Goal: Task Accomplishment & Management: Manage account settings

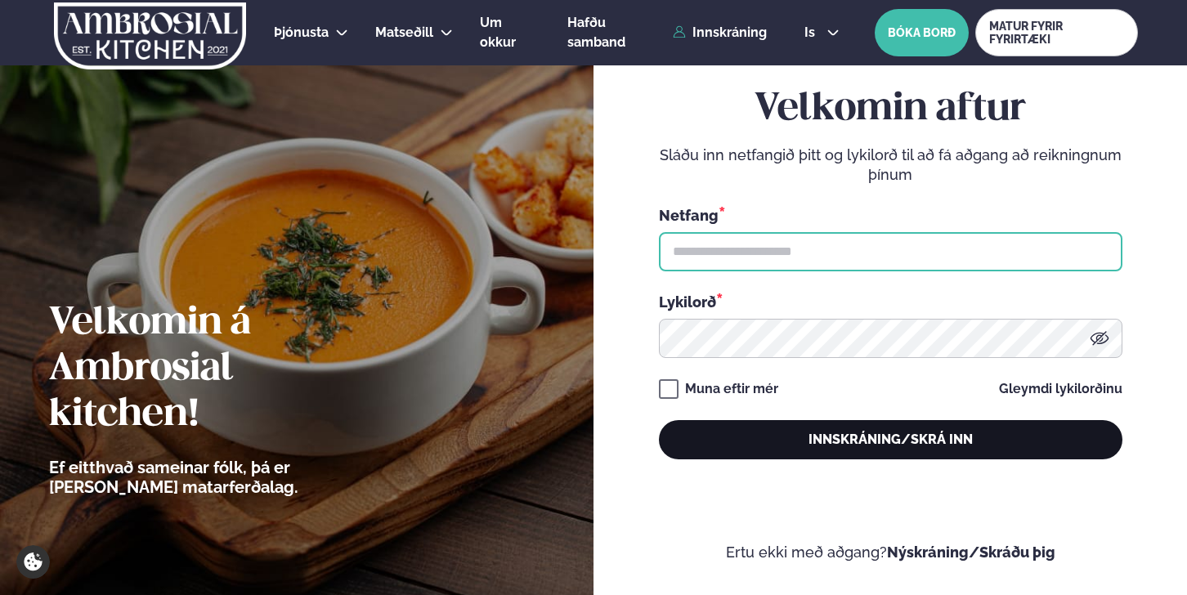
type input "**********"
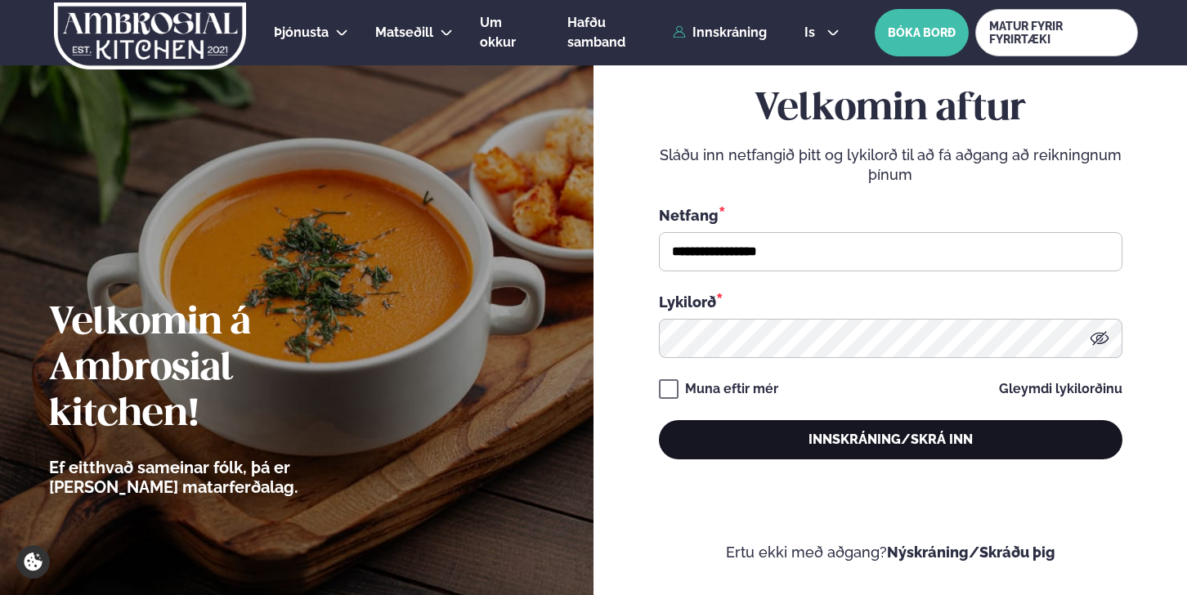
click at [903, 449] on button "Innskráning/Skrá inn" at bounding box center [891, 439] width 464 height 39
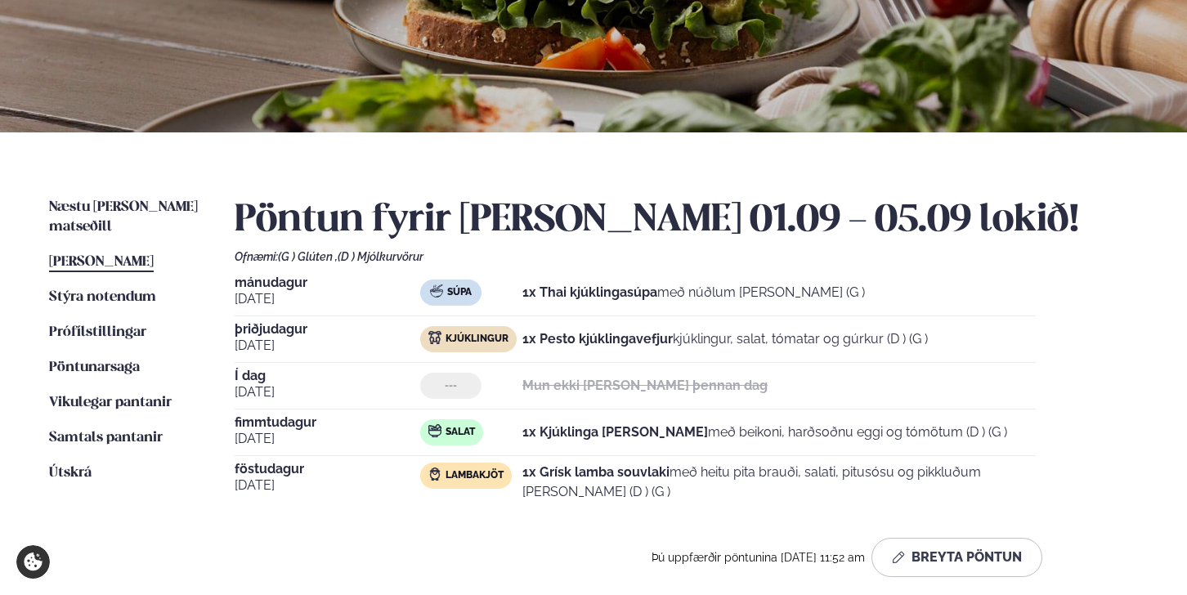
scroll to position [230, 0]
click at [114, 254] on span "[PERSON_NAME]" at bounding box center [101, 261] width 105 height 14
click at [101, 360] on span "Pöntunarsaga" at bounding box center [94, 367] width 91 height 14
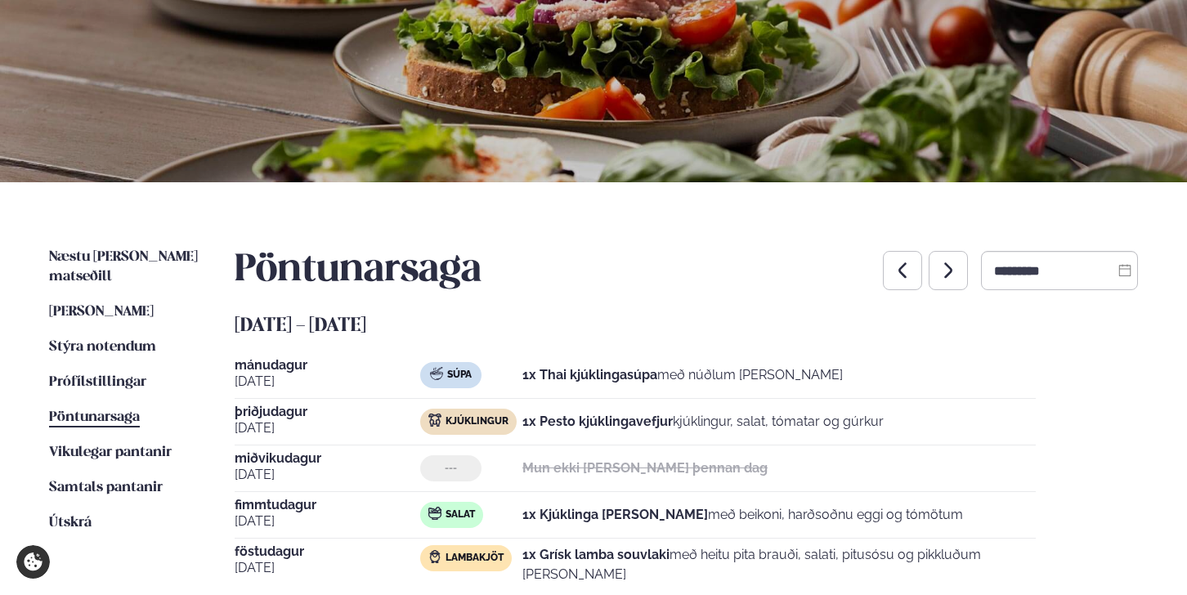
scroll to position [184, 0]
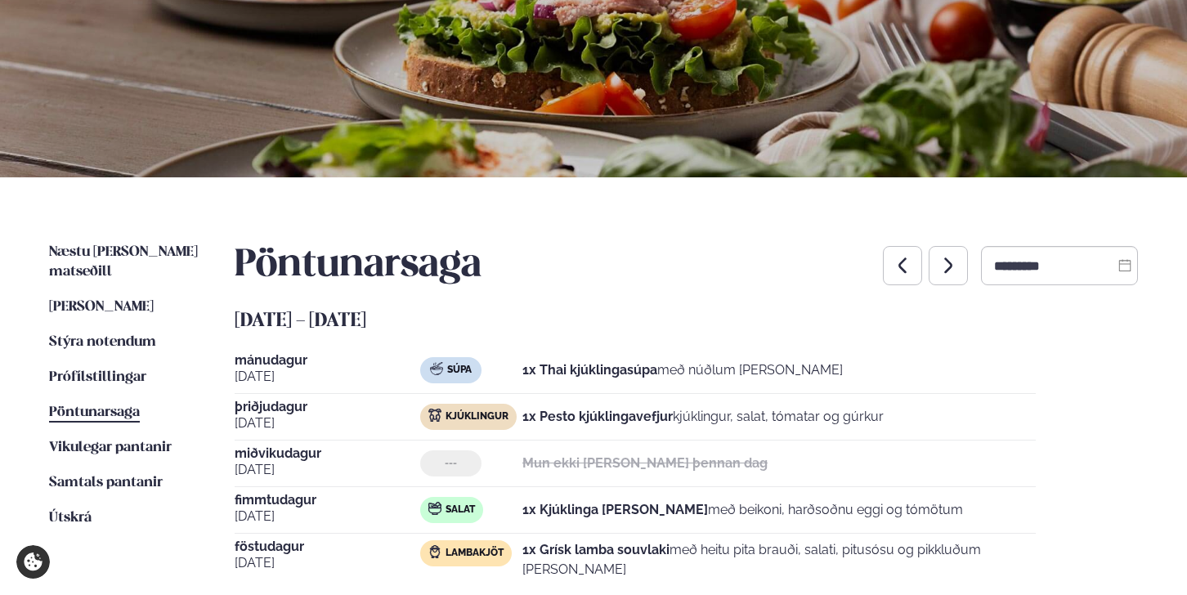
click at [114, 298] on ul "Næstu [PERSON_NAME] matseðill Næsta vika [PERSON_NAME] matseðill Þessa [PERSON_…" at bounding box center [125, 428] width 153 height 370
click at [116, 300] on span "[PERSON_NAME]" at bounding box center [101, 307] width 105 height 14
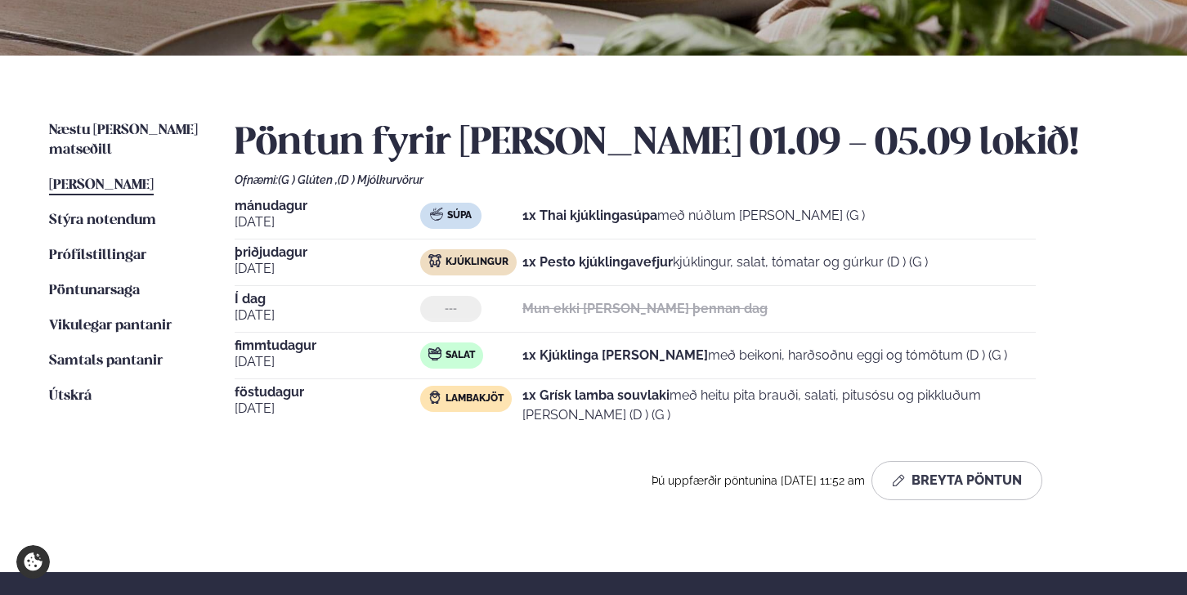
scroll to position [347, 0]
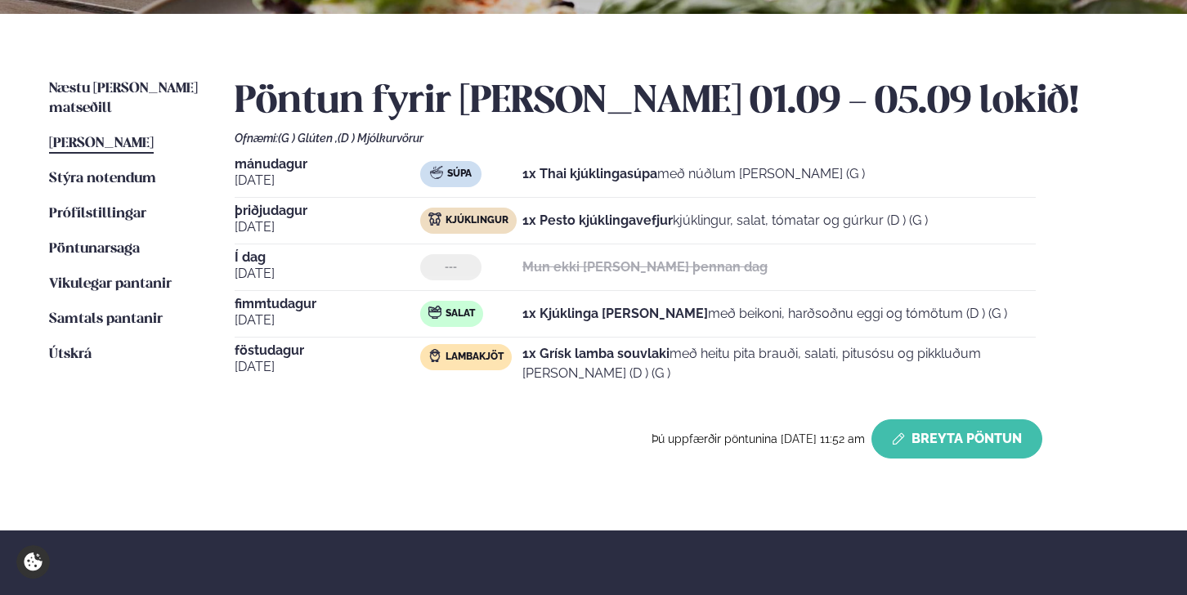
click at [947, 445] on button "Breyta Pöntun" at bounding box center [956, 438] width 171 height 39
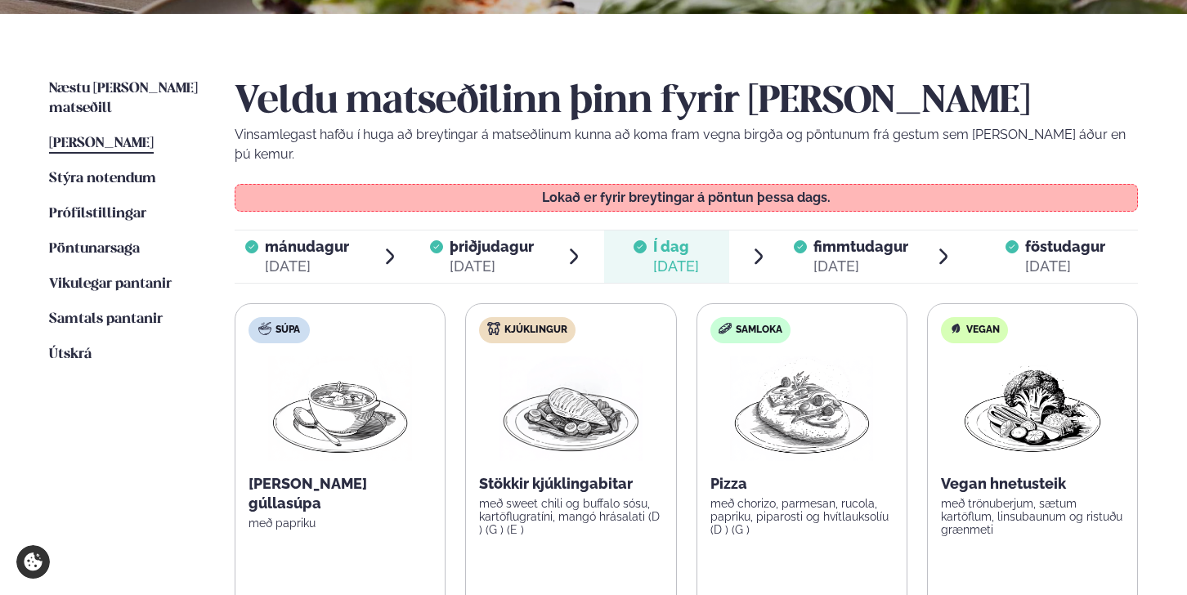
click at [853, 238] on span "fimmtudagur" at bounding box center [860, 246] width 95 height 17
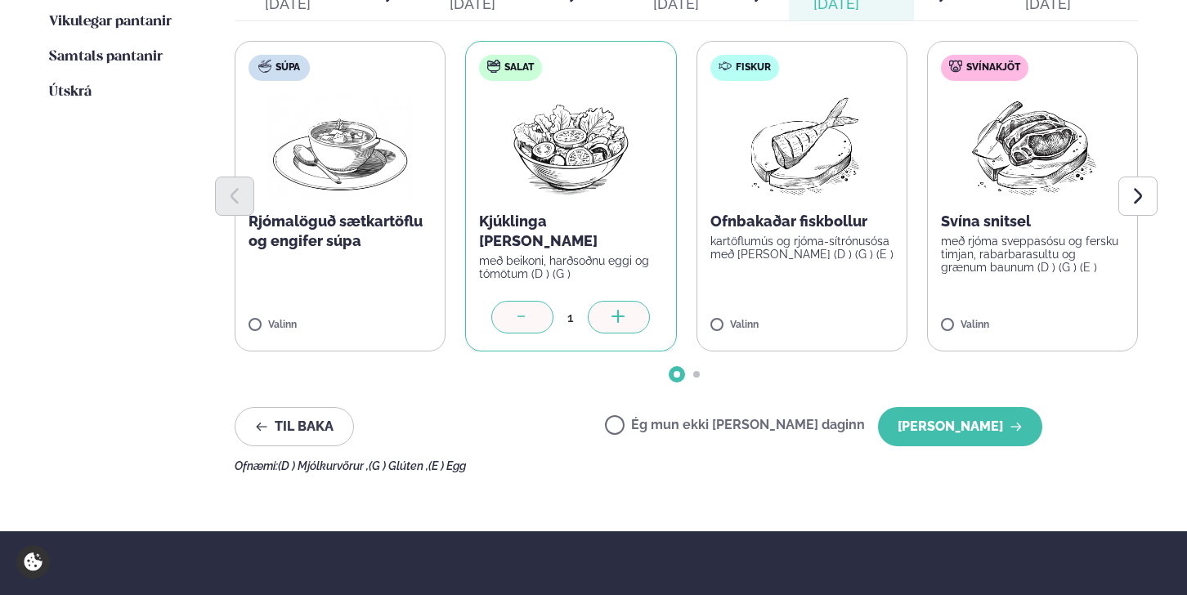
scroll to position [635, 0]
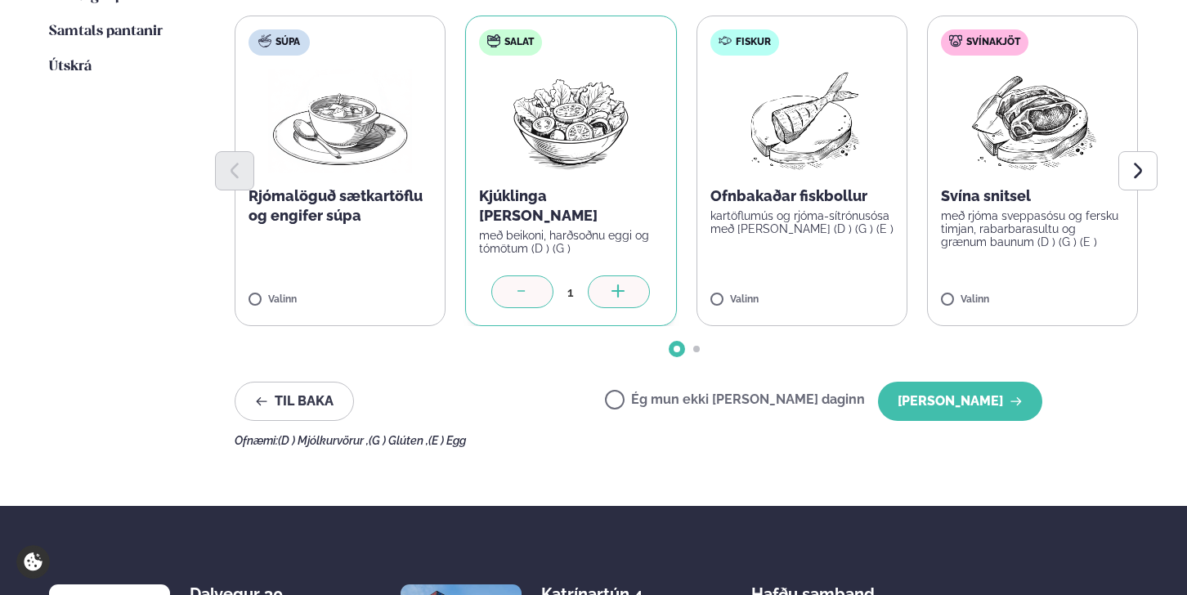
click at [527, 284] on icon at bounding box center [522, 292] width 16 height 16
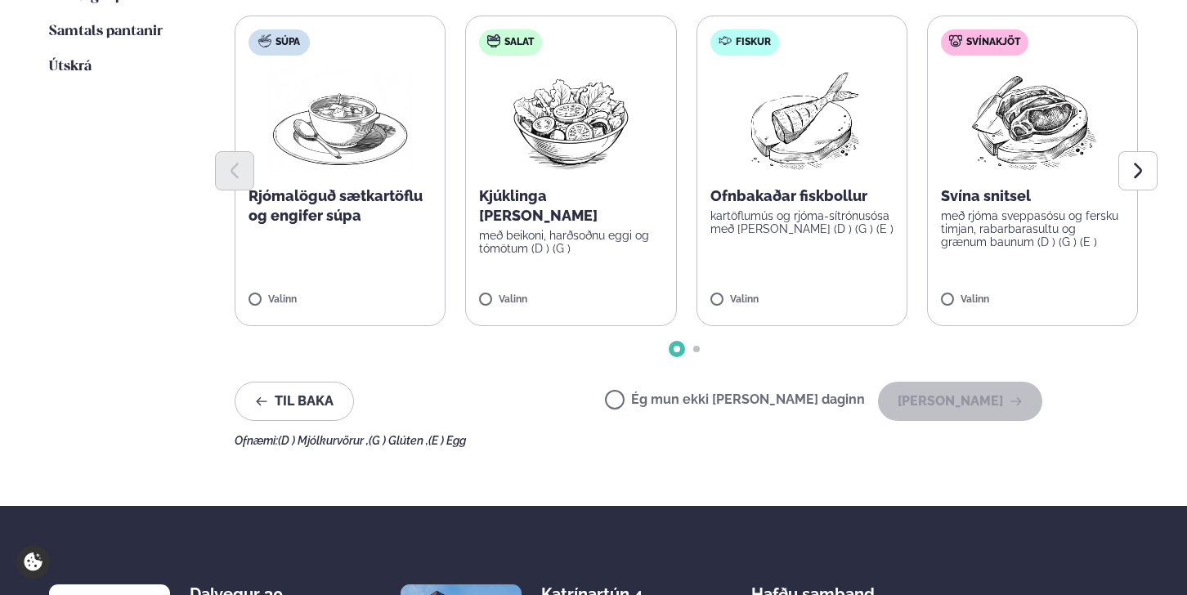
click at [677, 393] on label "Ég mun ekki [PERSON_NAME] daginn" at bounding box center [735, 401] width 260 height 17
click at [981, 392] on button "[PERSON_NAME]" at bounding box center [960, 401] width 164 height 39
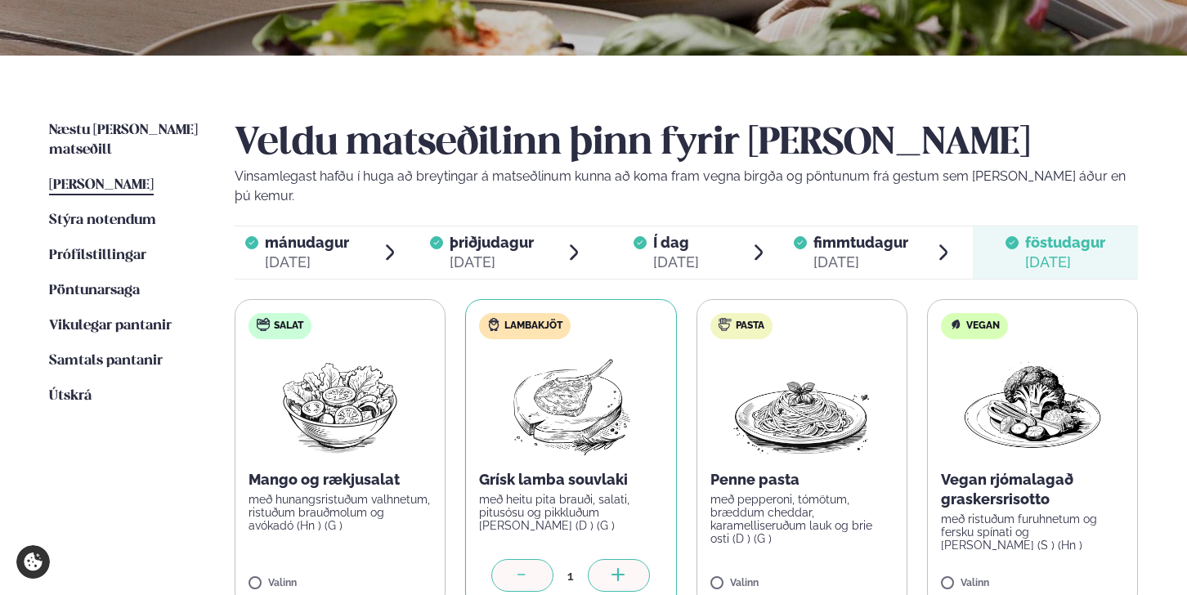
scroll to position [0, 0]
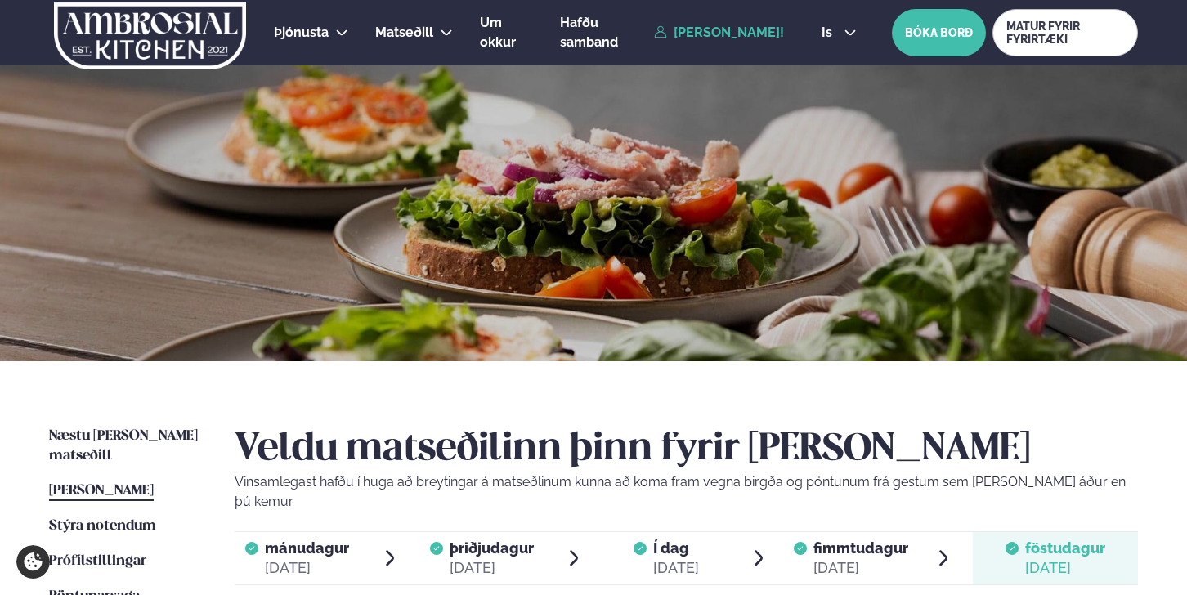
click at [98, 484] on span "[PERSON_NAME]" at bounding box center [101, 491] width 105 height 14
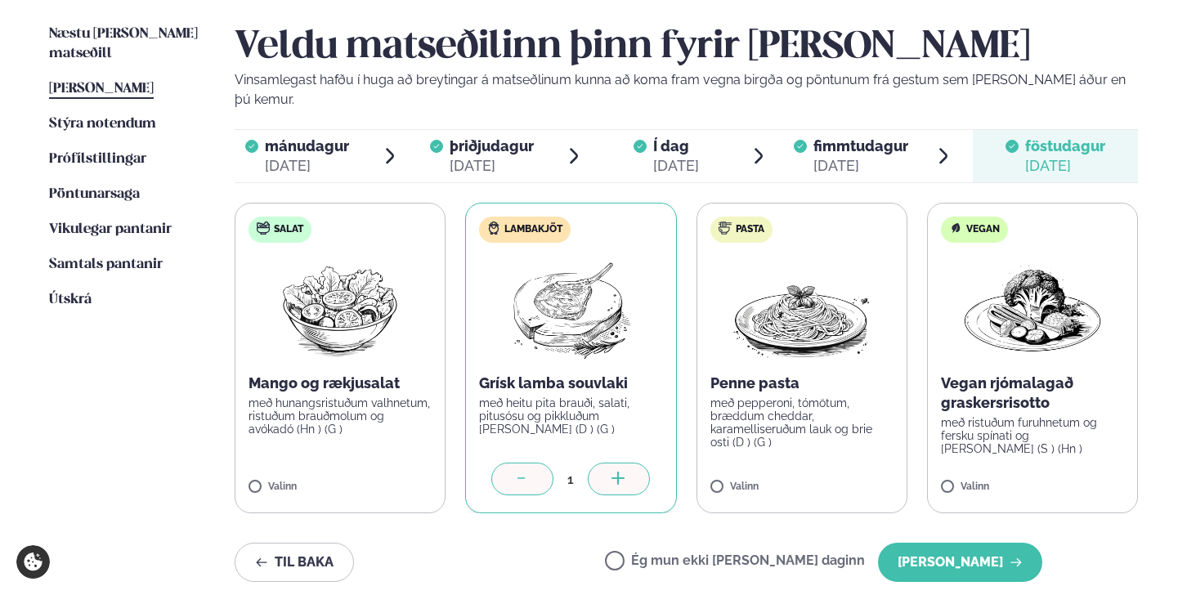
scroll to position [419, 0]
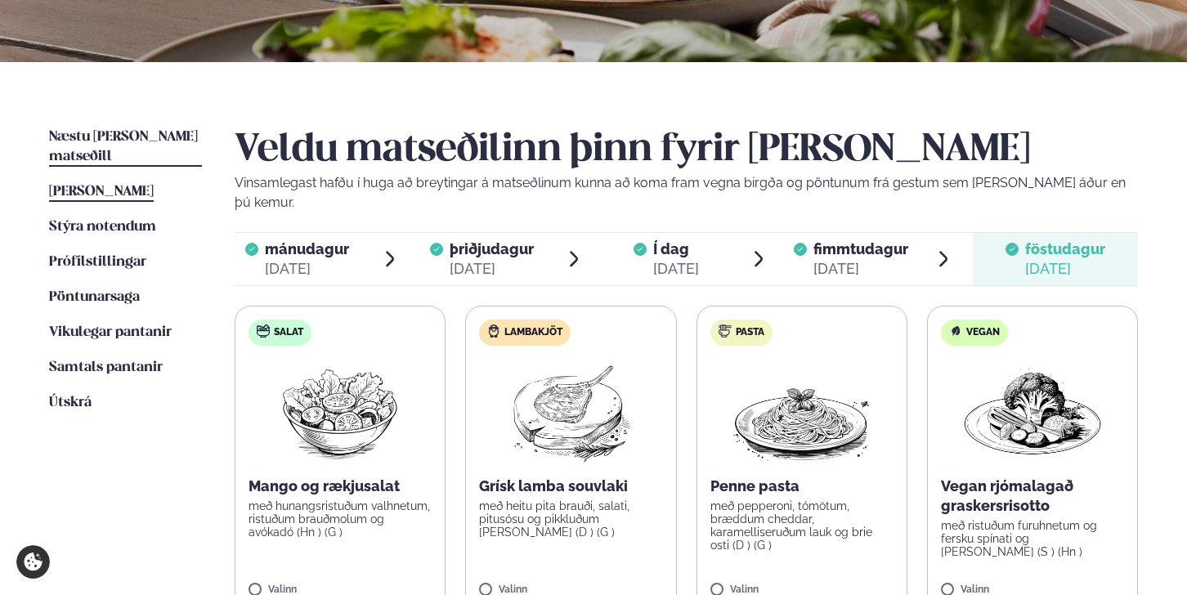
click at [102, 141] on span "Næstu [PERSON_NAME] matseðill" at bounding box center [123, 147] width 149 height 34
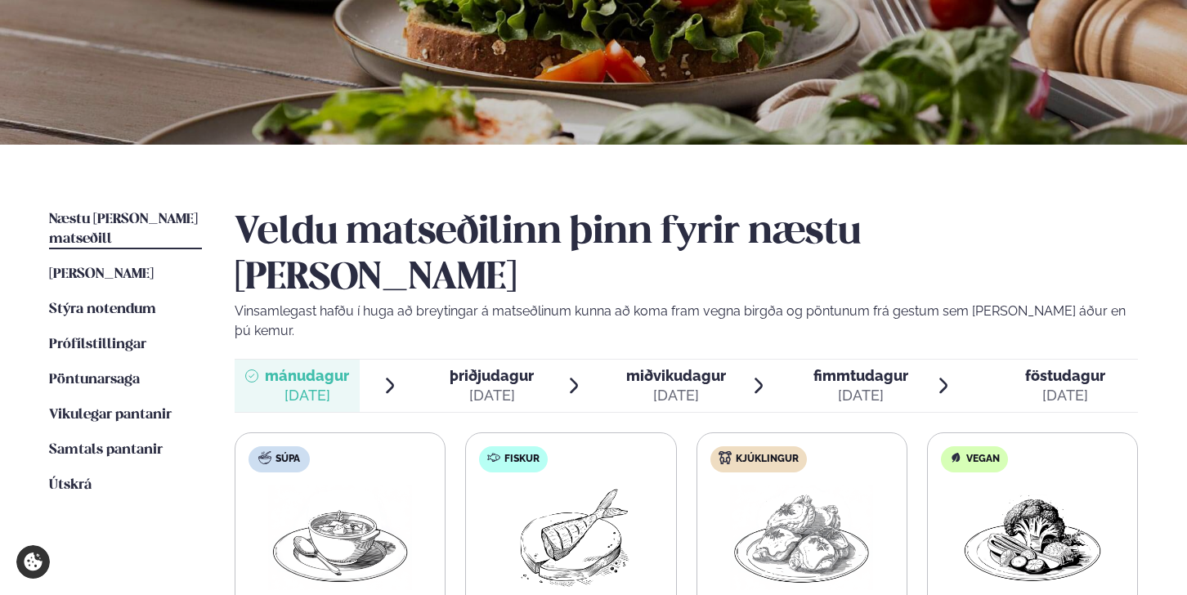
scroll to position [244, 0]
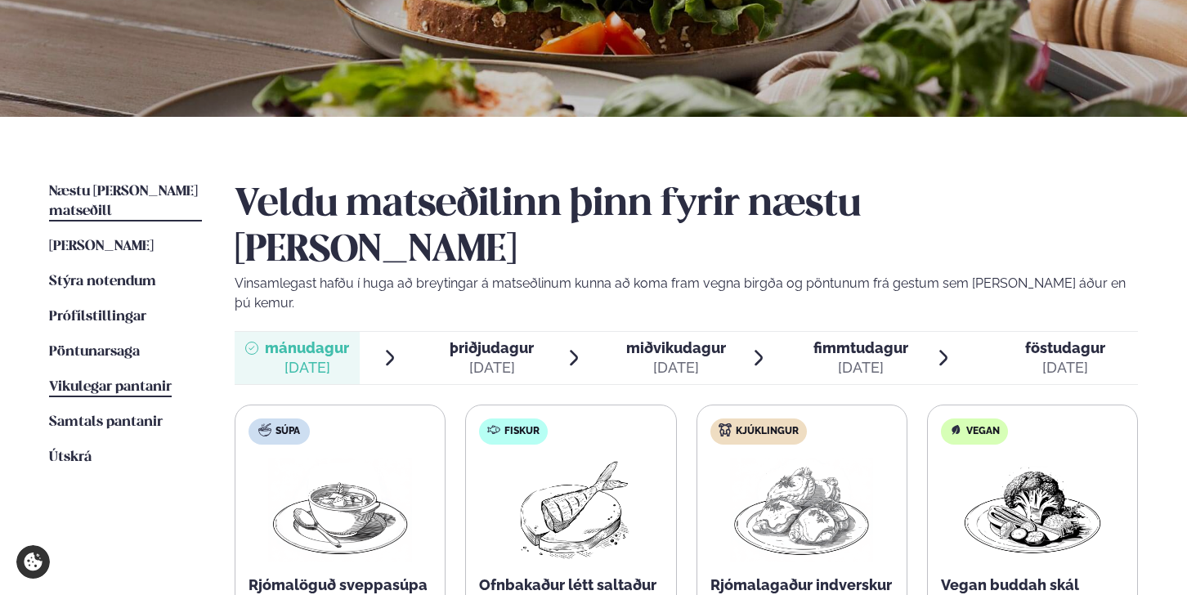
click at [124, 380] on span "Vikulegar pantanir" at bounding box center [110, 387] width 123 height 14
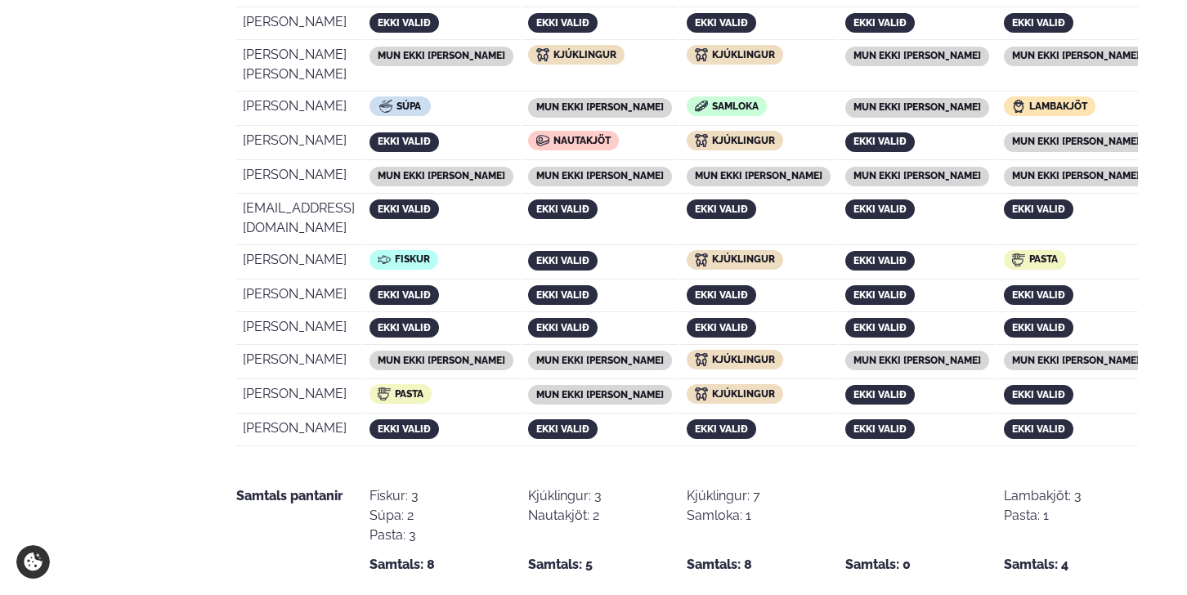
scroll to position [997, 0]
